Goal: Transaction & Acquisition: Purchase product/service

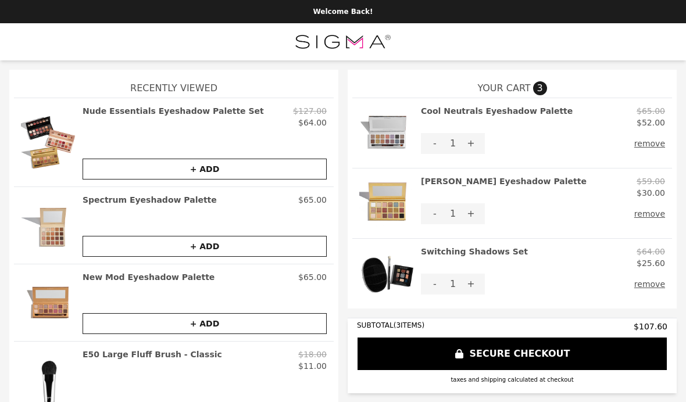
click at [389, 199] on img at bounding box center [387, 204] width 56 height 56
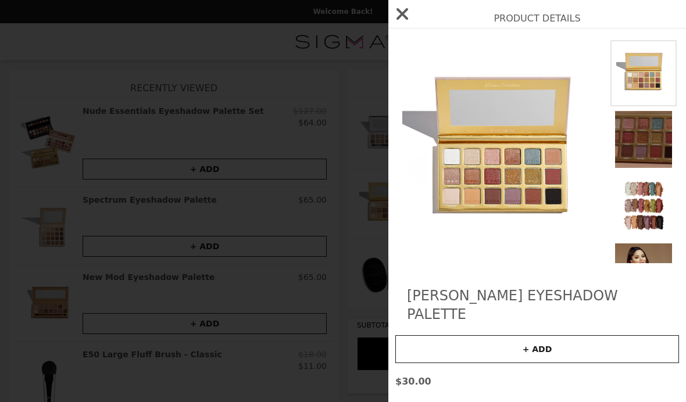
click at [653, 210] on img at bounding box center [643, 206] width 66 height 66
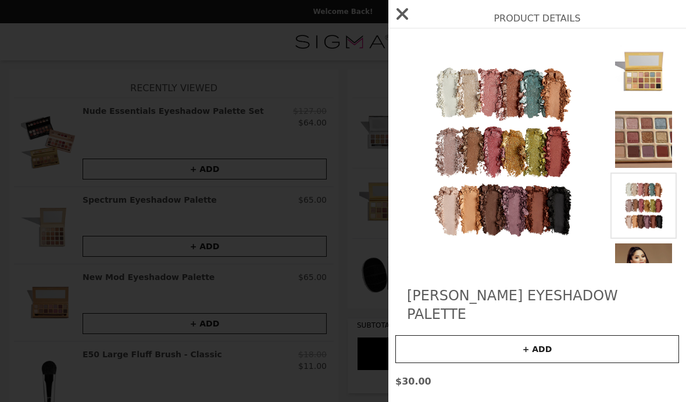
click at [402, 13] on icon "button" at bounding box center [402, 14] width 12 height 12
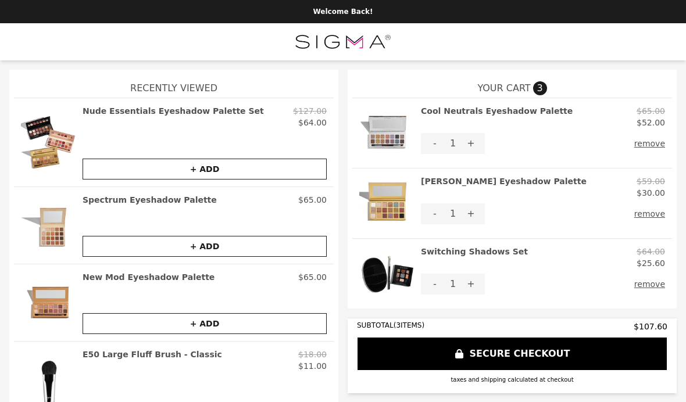
click at [535, 128] on h2 "Cool Neutrals Eyeshadow Palette" at bounding box center [497, 116] width 152 height 23
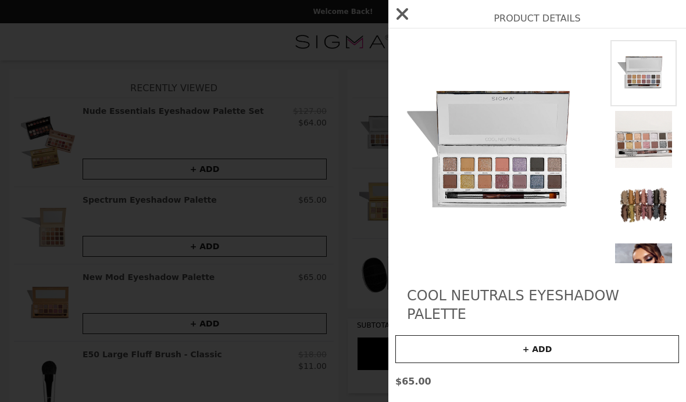
click at [653, 204] on img at bounding box center [643, 206] width 66 height 66
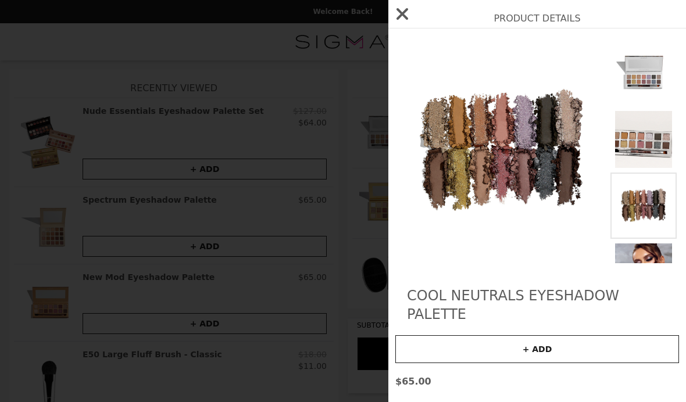
click at [409, 10] on icon "button" at bounding box center [402, 14] width 19 height 19
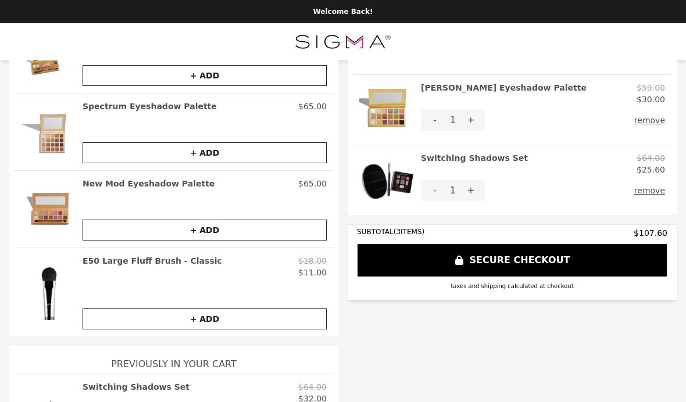
scroll to position [94, 0]
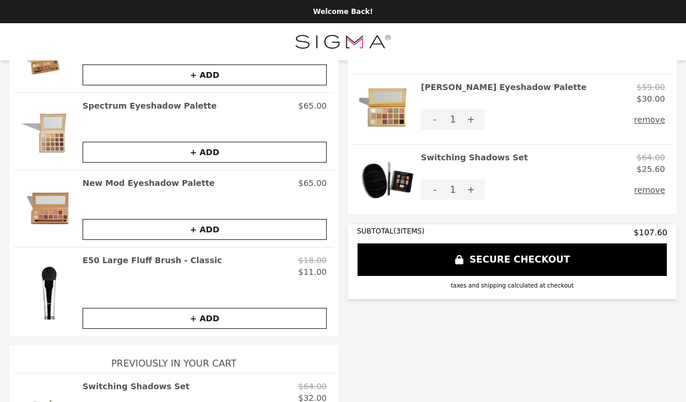
click at [55, 255] on img at bounding box center [49, 292] width 56 height 74
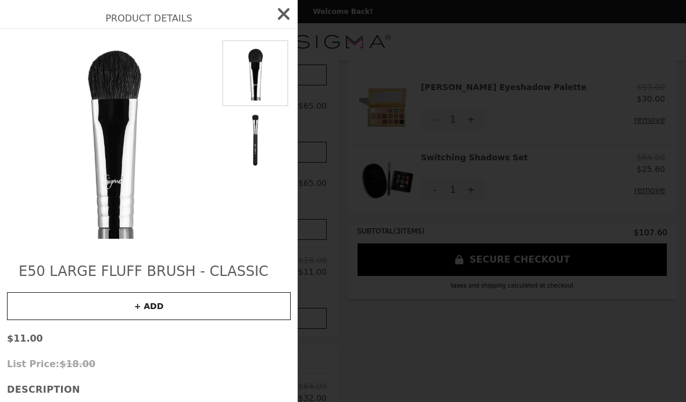
scroll to position [0, 0]
click at [286, 17] on icon "button" at bounding box center [284, 14] width 12 height 12
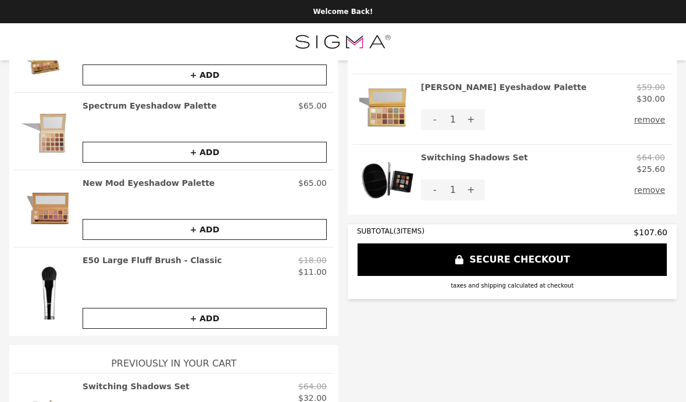
click at [392, 152] on img at bounding box center [387, 180] width 56 height 56
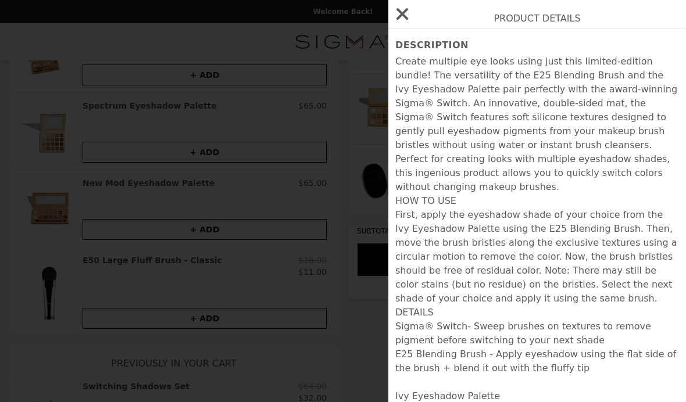
scroll to position [370, 0]
click at [363, 22] on div "Product Details Switching Shadows Set + ADD $32.00 List Price: $64.00 Descripti…" at bounding box center [343, 201] width 686 height 402
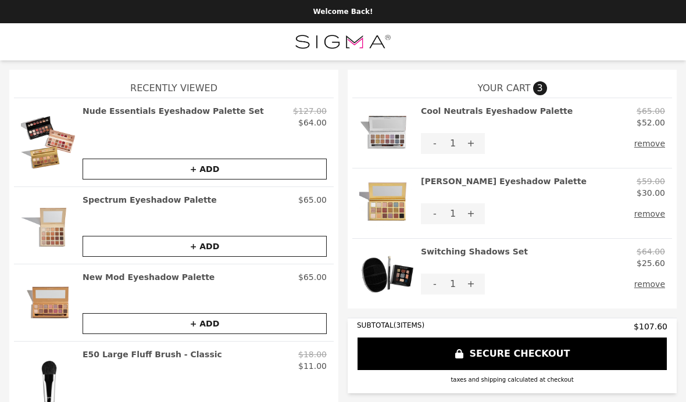
scroll to position [0, 0]
click at [399, 105] on img at bounding box center [387, 133] width 56 height 56
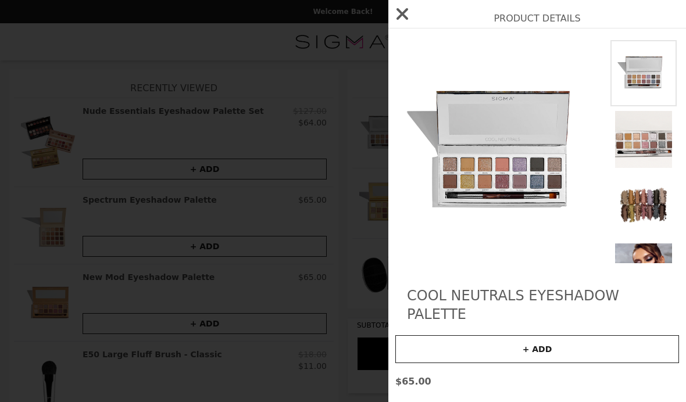
click at [647, 137] on img at bounding box center [643, 139] width 66 height 66
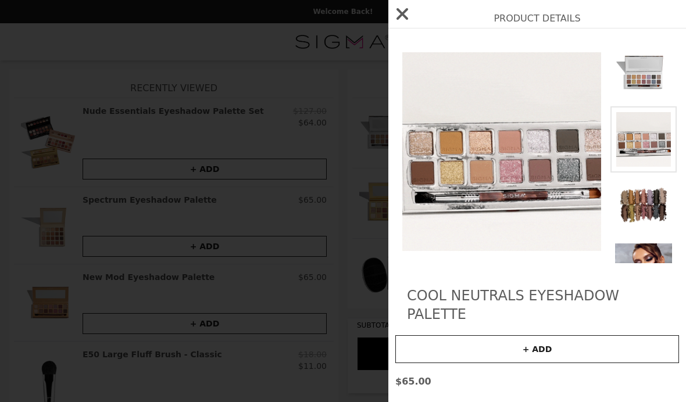
click at [556, 85] on img at bounding box center [501, 151] width 213 height 223
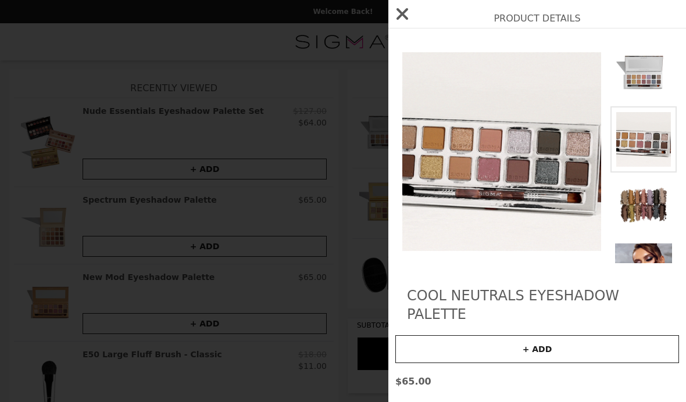
click at [633, 318] on h2 "Cool Neutrals Eyeshadow Palette" at bounding box center [537, 304] width 260 height 37
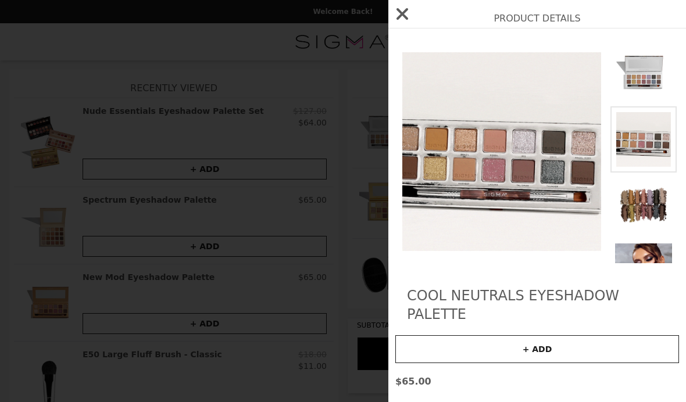
click at [406, 5] on icon "button" at bounding box center [402, 14] width 19 height 19
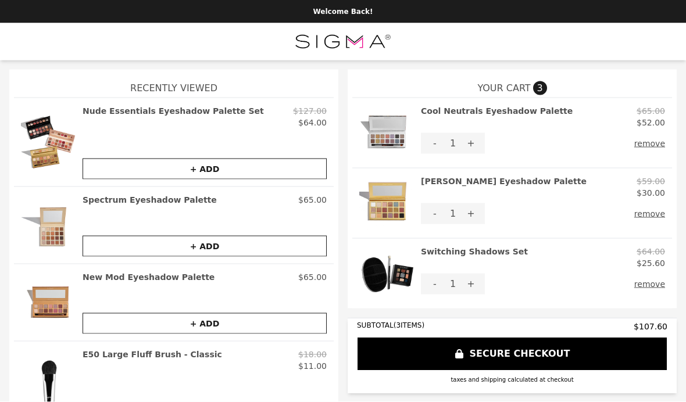
scroll to position [48, 0]
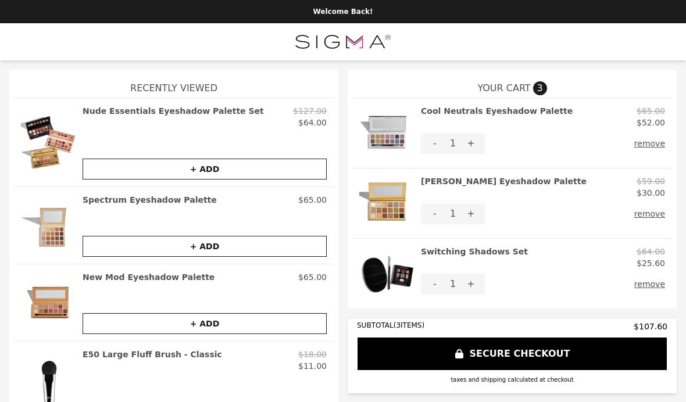
click at [515, 337] on button "SECURE CHECKOUT" at bounding box center [512, 354] width 310 height 34
